Goal: Task Accomplishment & Management: Manage account settings

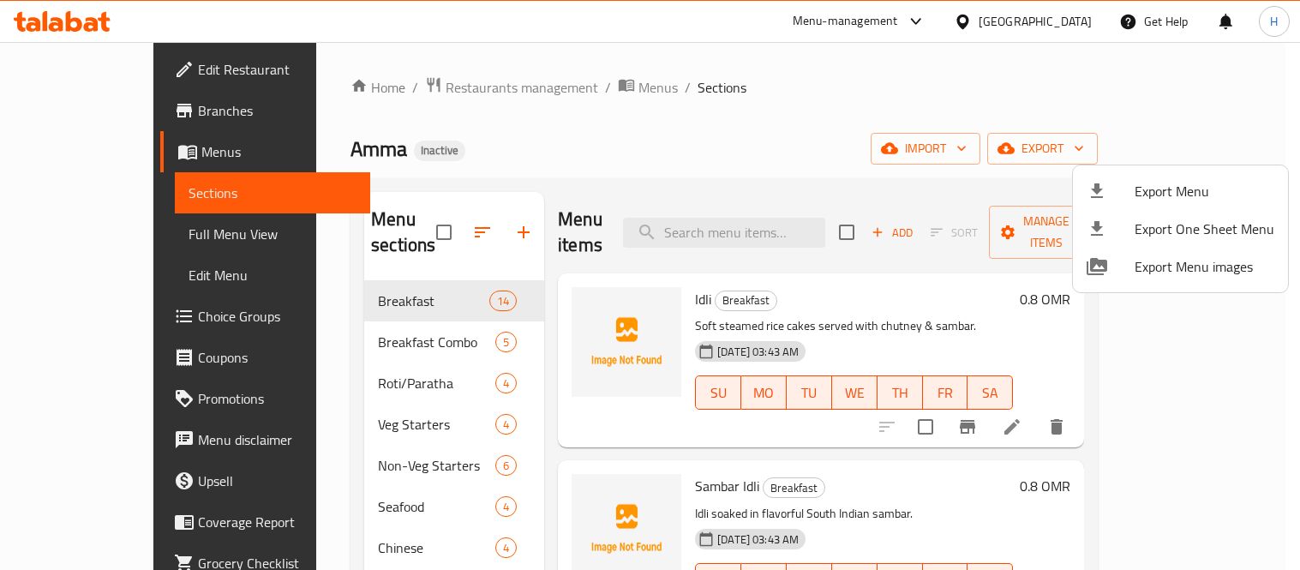
click at [403, 217] on div at bounding box center [650, 285] width 1300 height 570
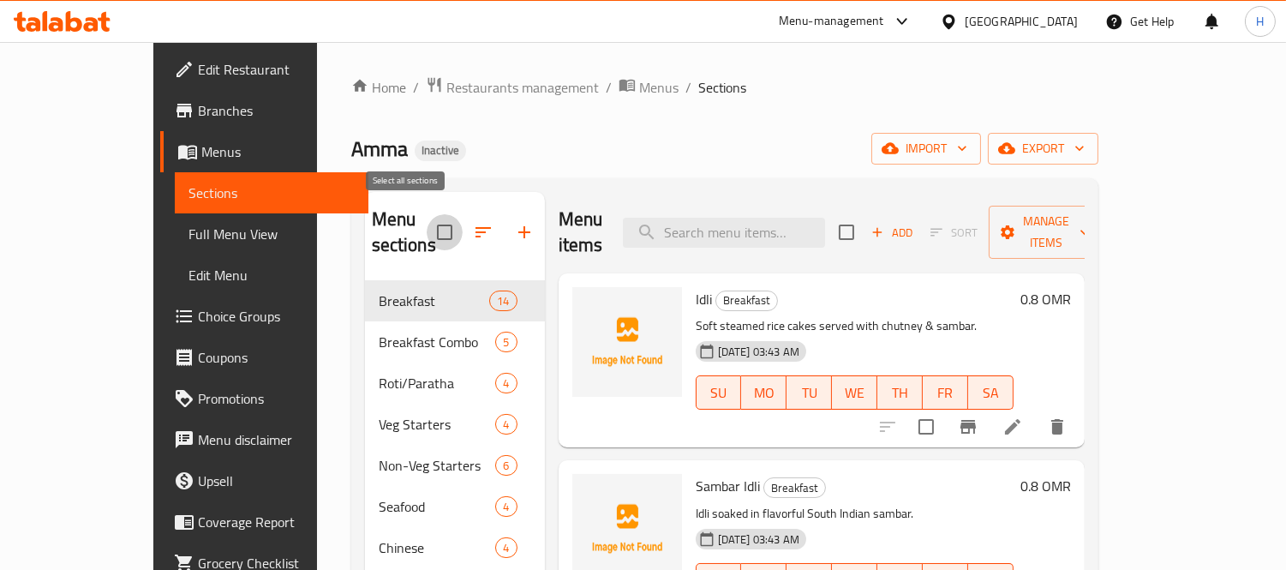
click at [427, 223] on input "checkbox" at bounding box center [445, 232] width 36 height 36
checkbox input "true"
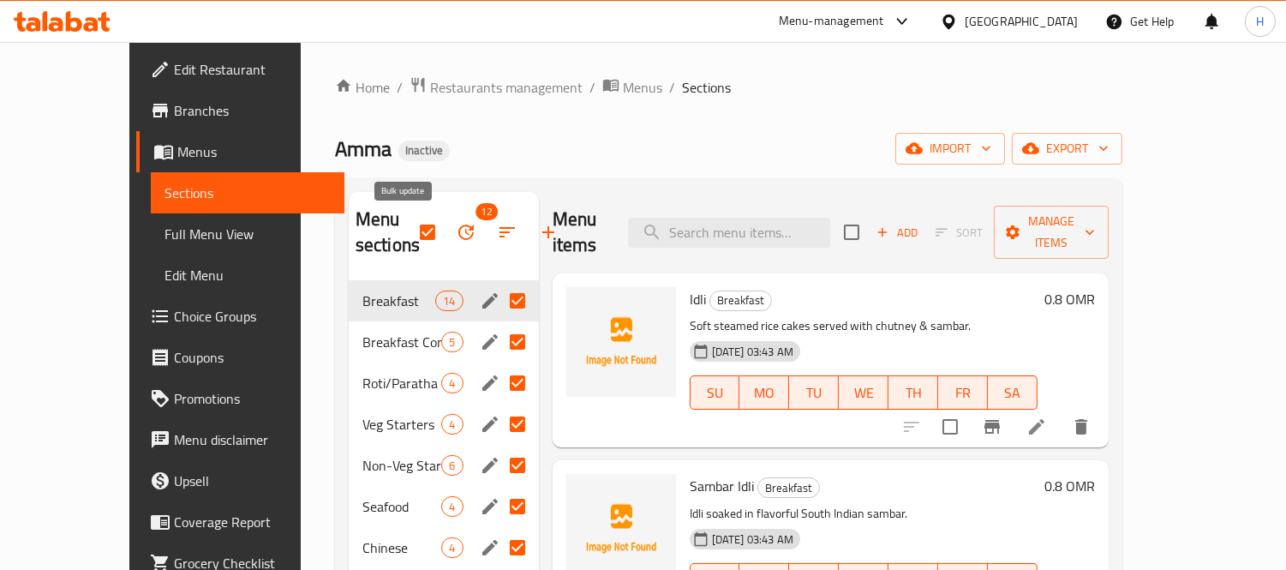
click at [456, 235] on icon "button" at bounding box center [466, 232] width 21 height 21
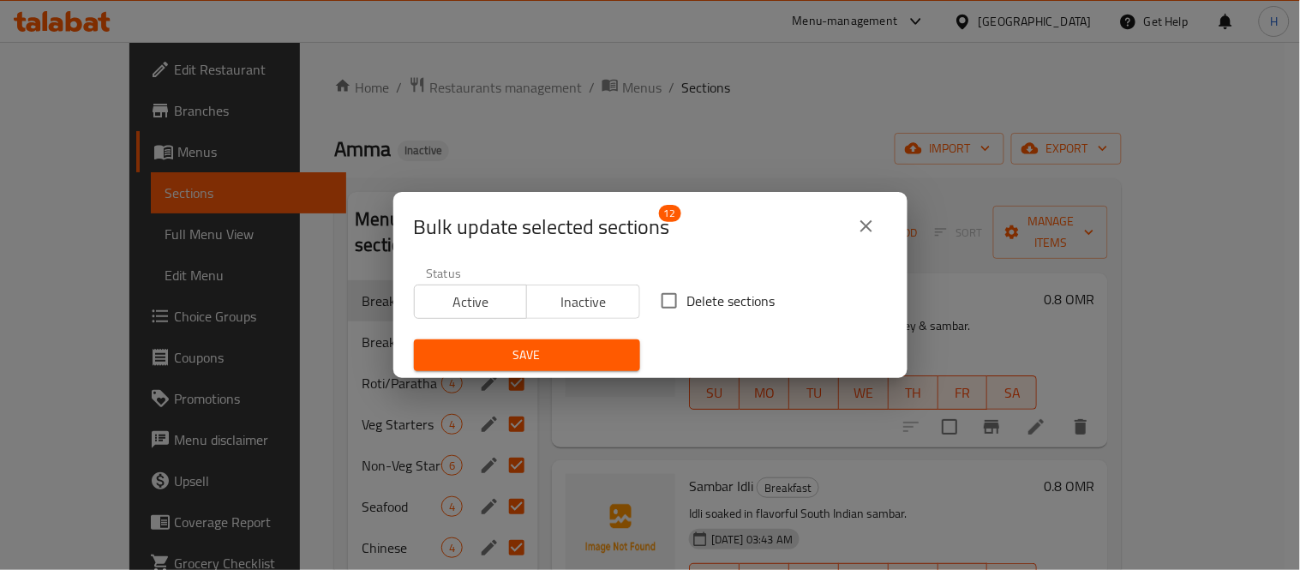
click at [699, 284] on label "Delete sections" at bounding box center [713, 301] width 124 height 36
click at [687, 284] on input "Delete sections" at bounding box center [669, 301] width 36 height 36
checkbox input "true"
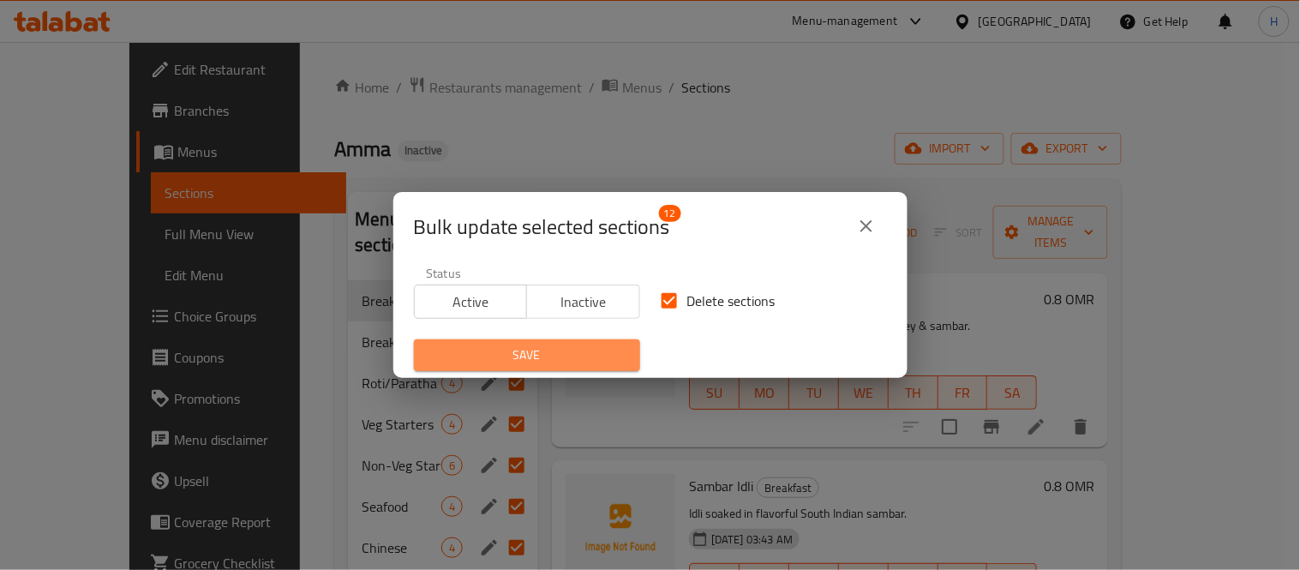
click at [626, 340] on button "Save" at bounding box center [527, 355] width 226 height 32
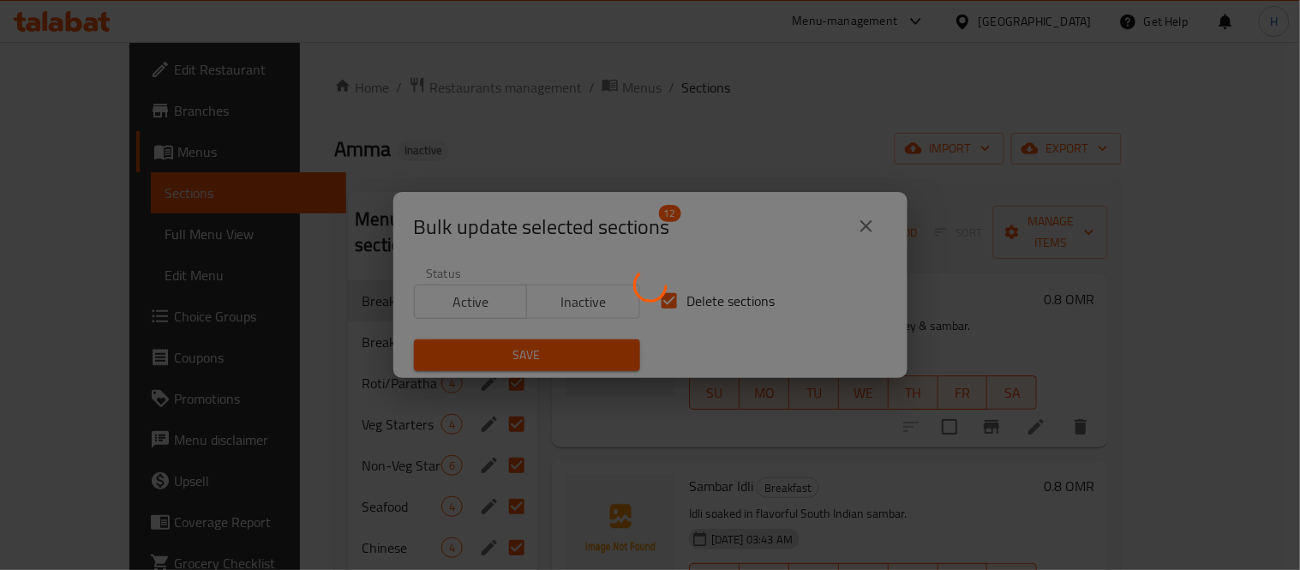
checkbox input "false"
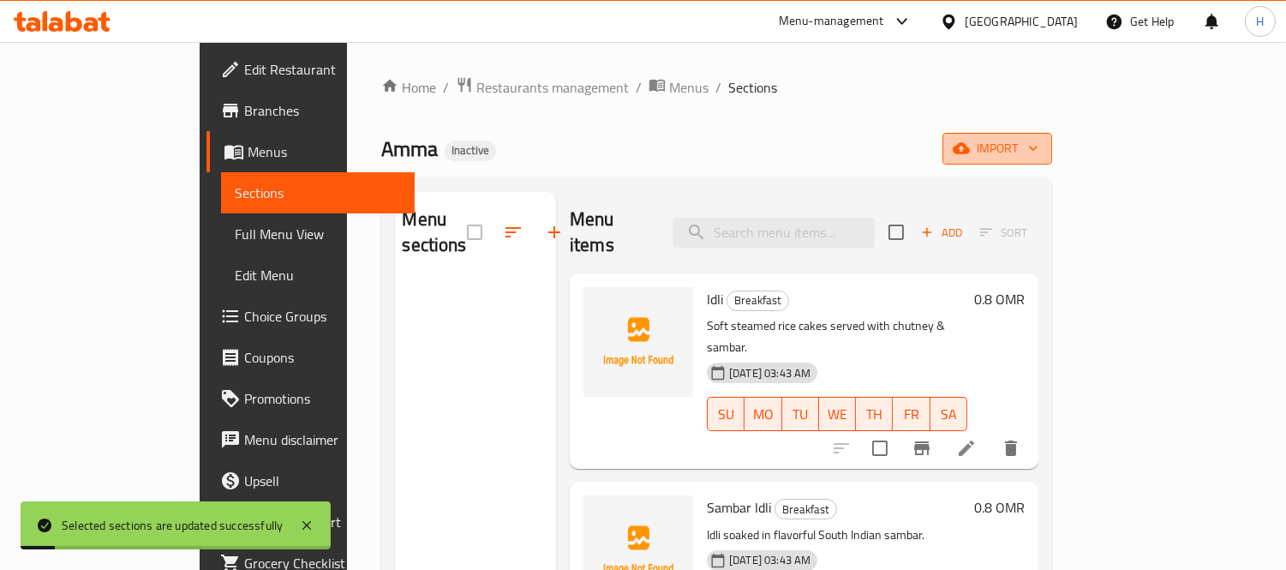
click at [1038, 147] on span "import" at bounding box center [997, 148] width 82 height 21
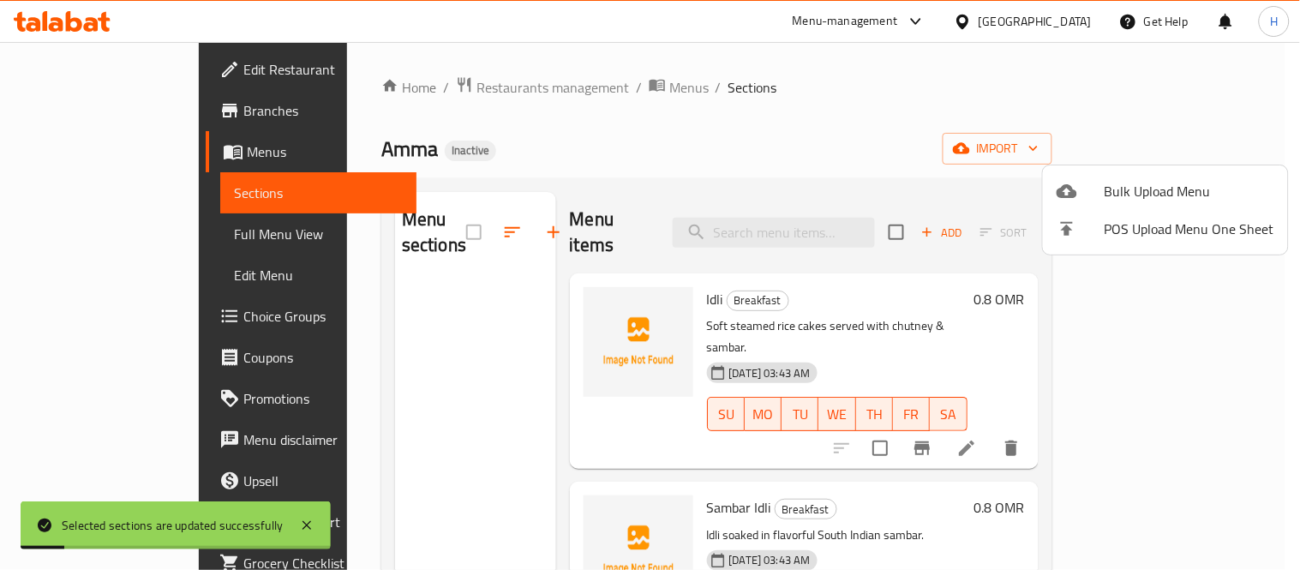
click at [1157, 195] on span "Bulk Upload Menu" at bounding box center [1189, 191] width 170 height 21
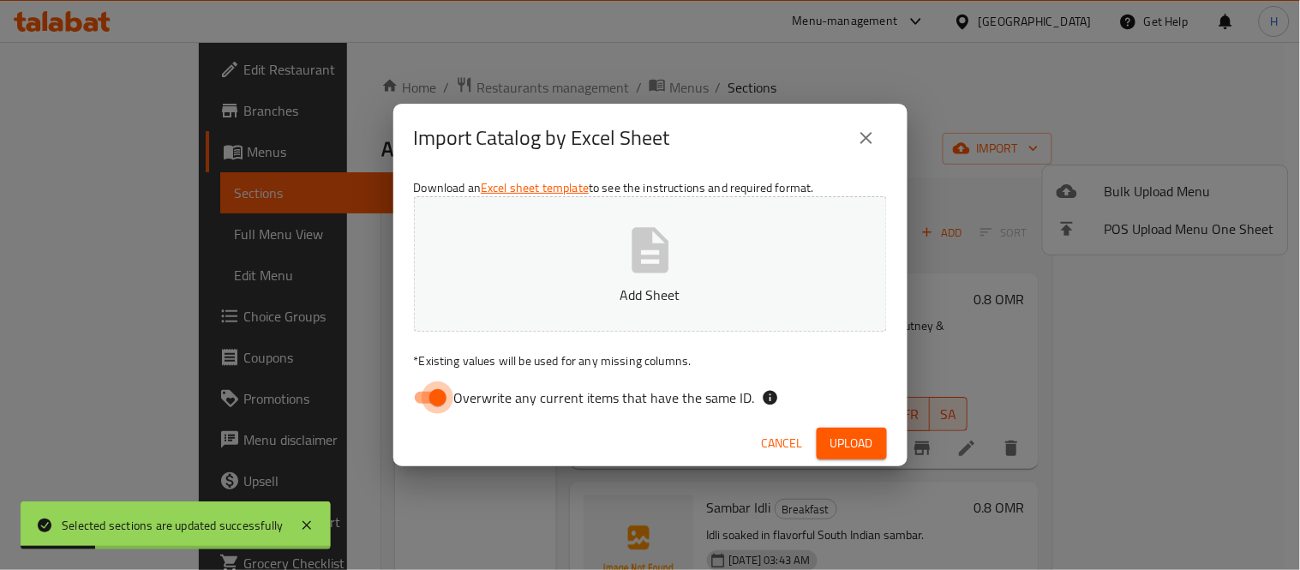
click at [447, 394] on input "Overwrite any current items that have the same ID." at bounding box center [438, 397] width 98 height 33
checkbox input "false"
click at [594, 280] on button "Add Sheet" at bounding box center [650, 263] width 473 height 135
click at [834, 429] on button "Upload" at bounding box center [851, 443] width 70 height 32
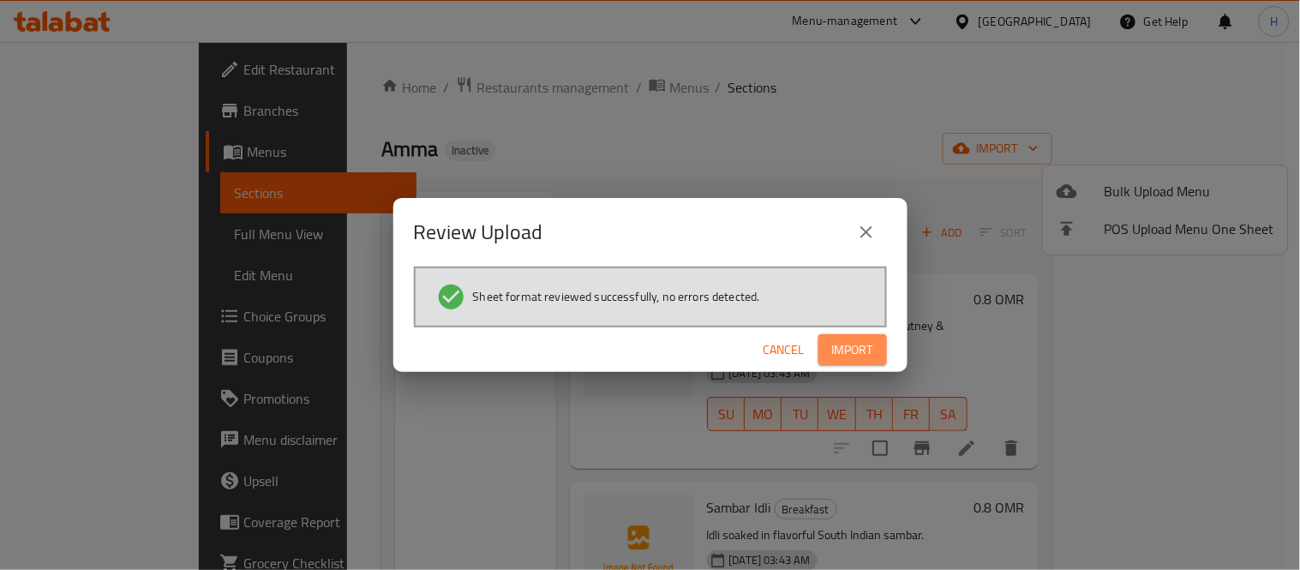
click at [865, 339] on span "Import" at bounding box center [852, 349] width 41 height 21
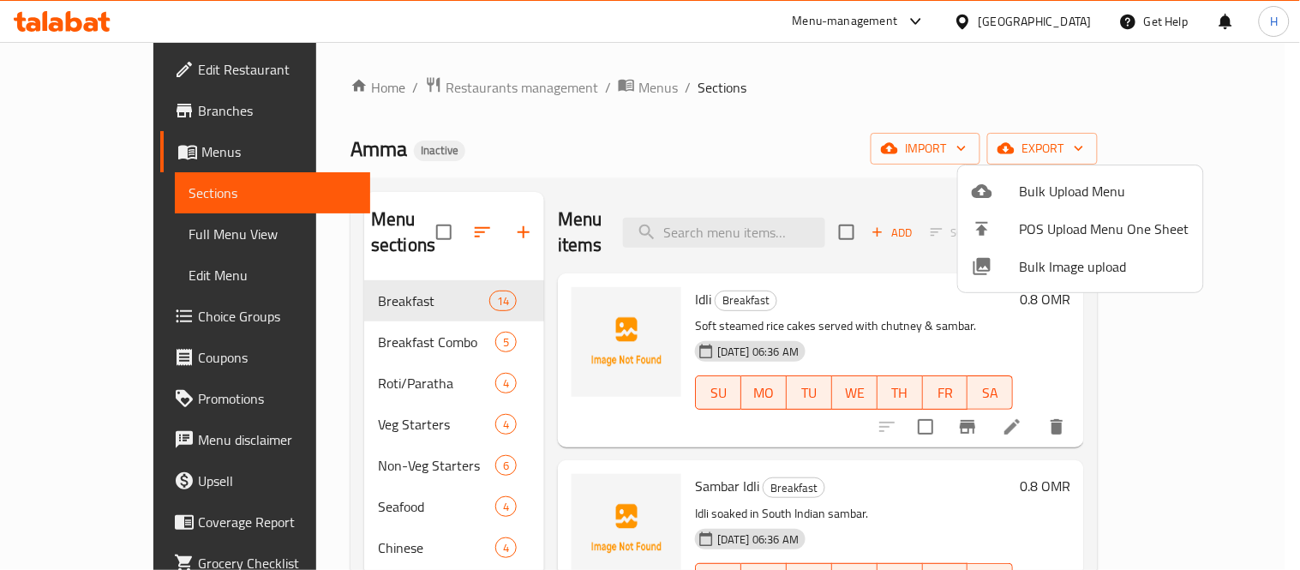
click at [125, 244] on div at bounding box center [650, 285] width 1300 height 570
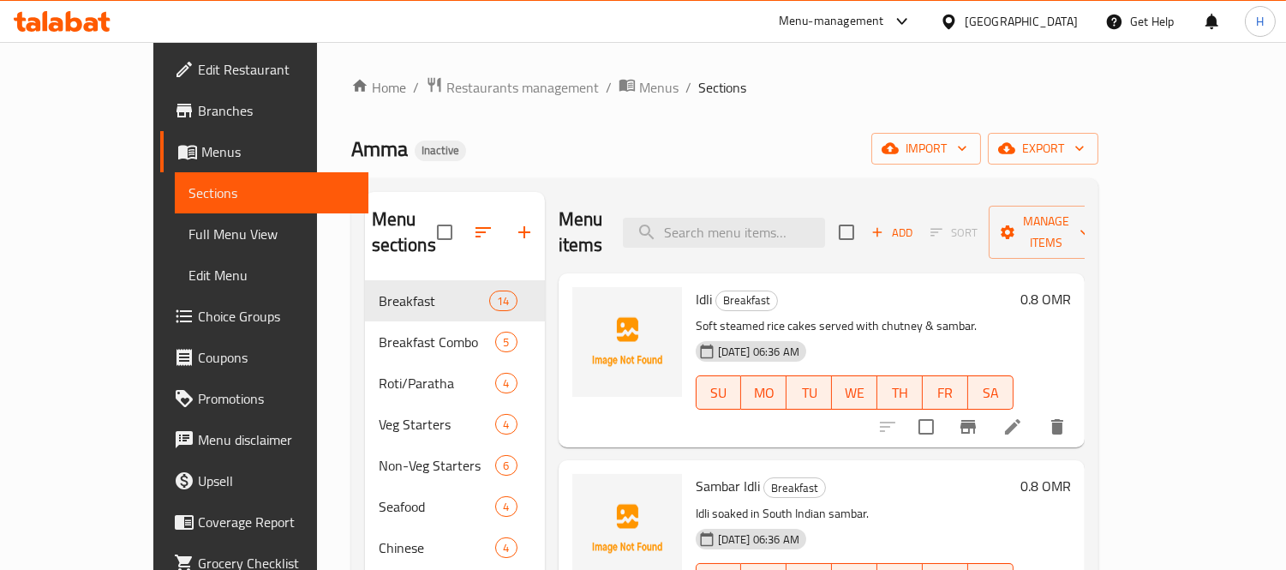
click at [188, 229] on span "Full Menu View" at bounding box center [271, 234] width 166 height 21
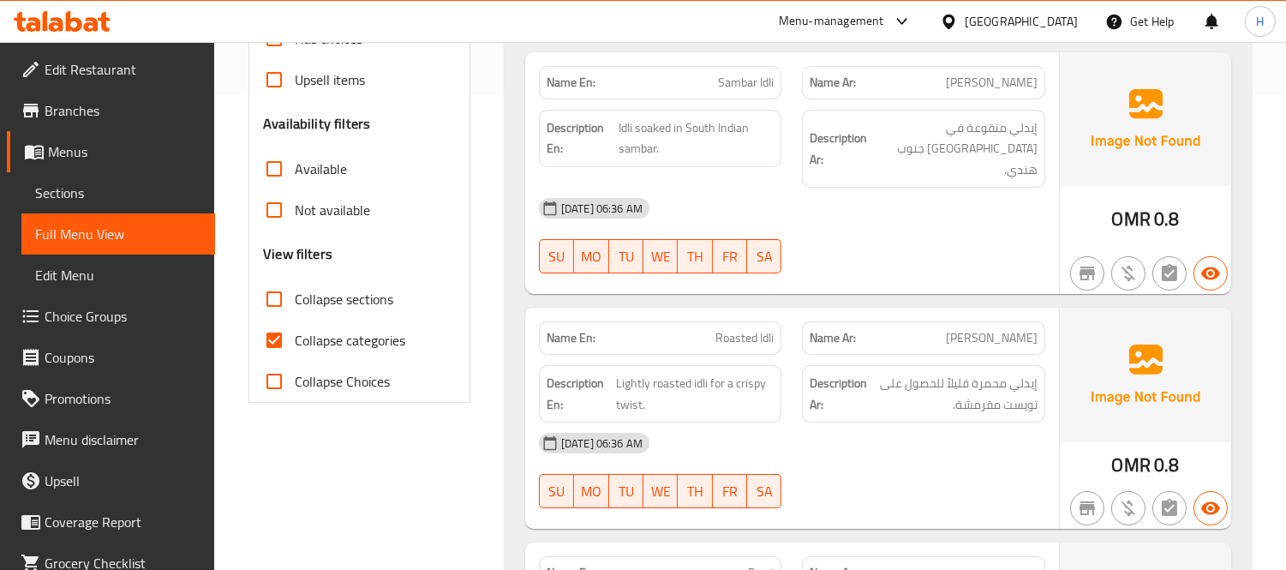
scroll to position [475, 0]
click at [349, 344] on span "Collapse categories" at bounding box center [350, 339] width 111 height 21
click at [295, 344] on input "Collapse categories" at bounding box center [274, 339] width 41 height 41
checkbox input "false"
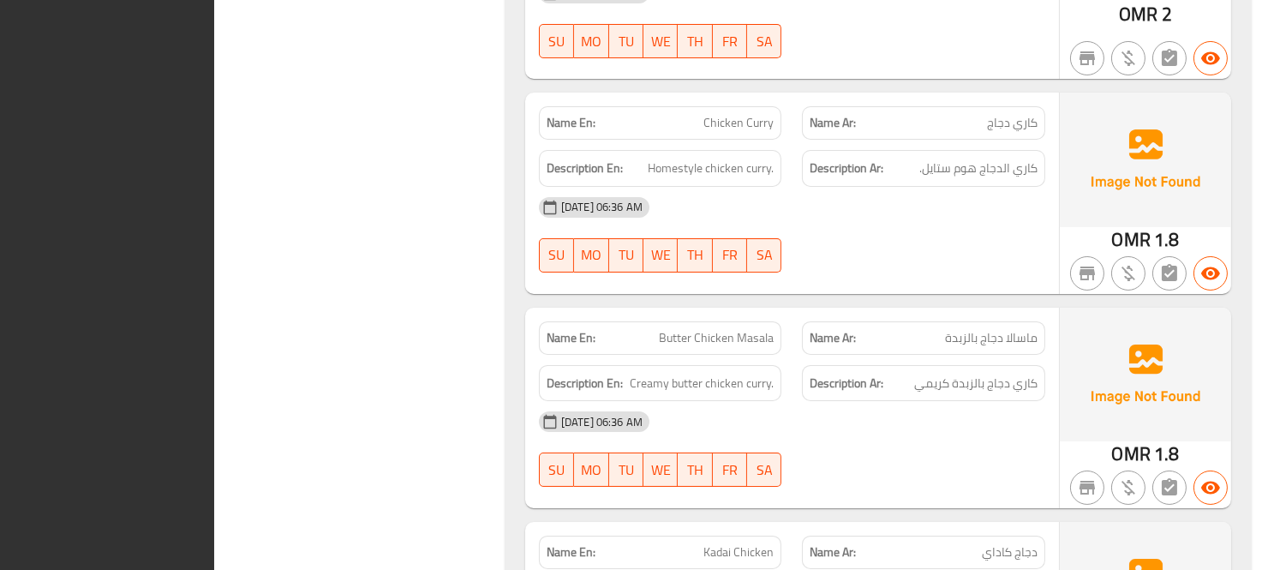
scroll to position [0, 0]
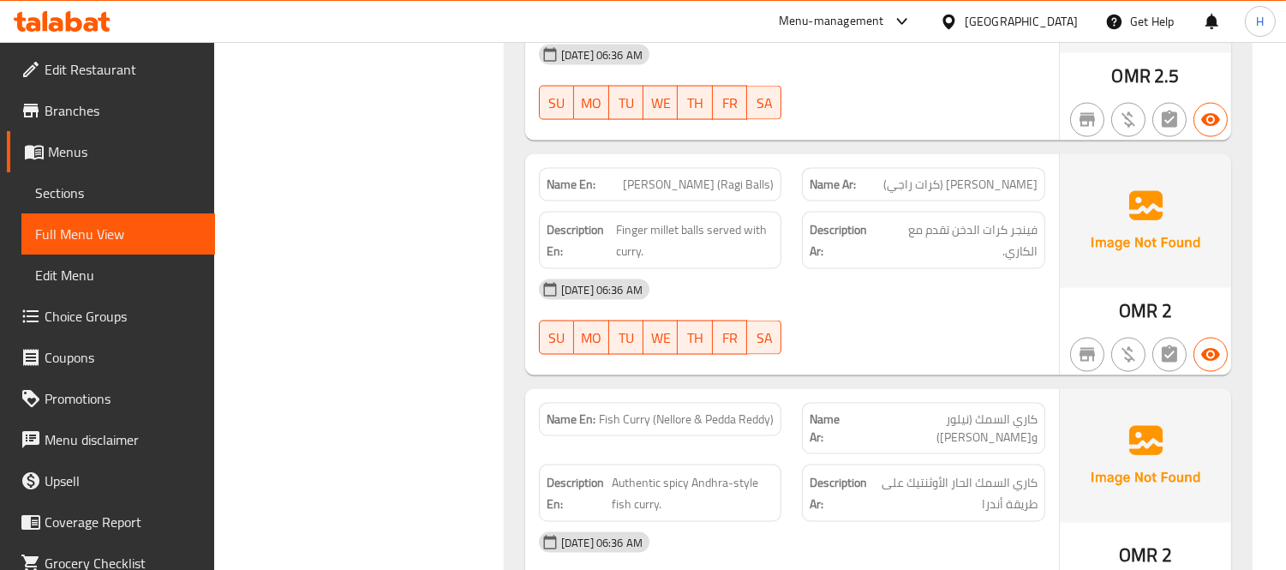
click at [111, 112] on span "Branches" at bounding box center [123, 110] width 157 height 21
